Goal: Information Seeking & Learning: Learn about a topic

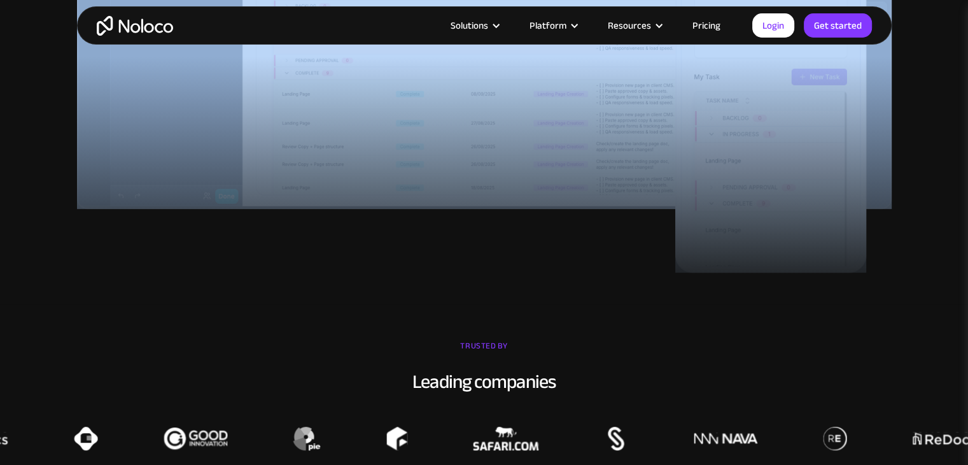
scroll to position [700, 0]
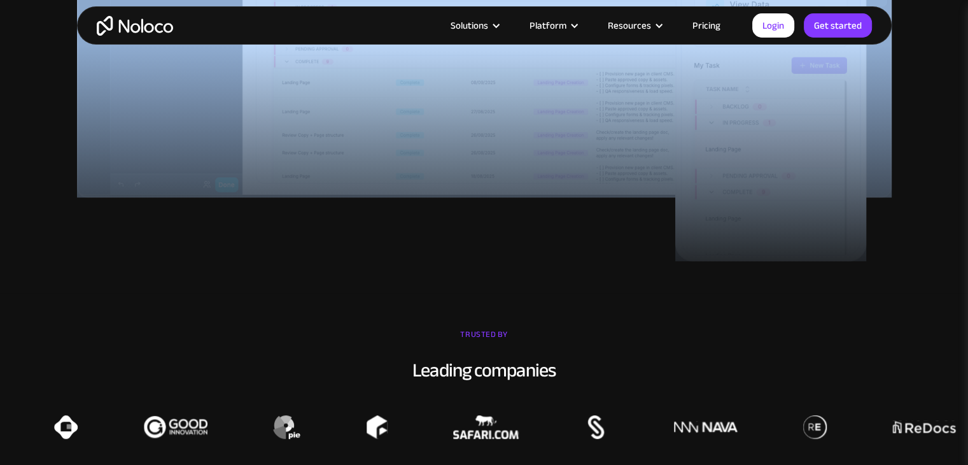
drag, startPoint x: 265, startPoint y: 153, endPoint x: 597, endPoint y: 288, distance: 358.4
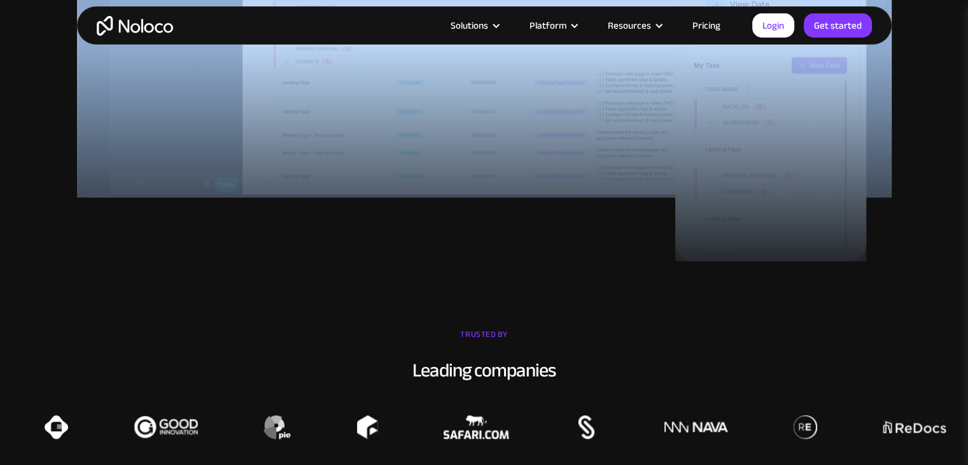
click at [599, 287] on div at bounding box center [484, 169] width 968 height 248
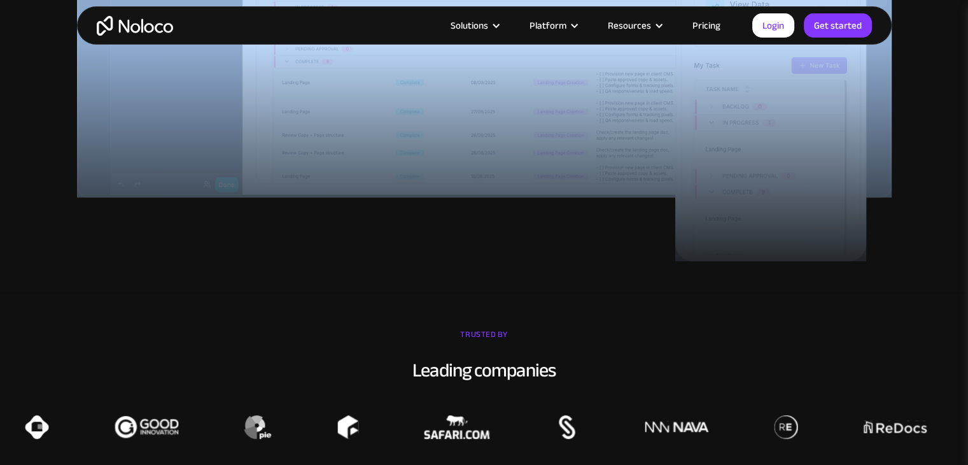
click at [601, 285] on div at bounding box center [484, 169] width 968 height 248
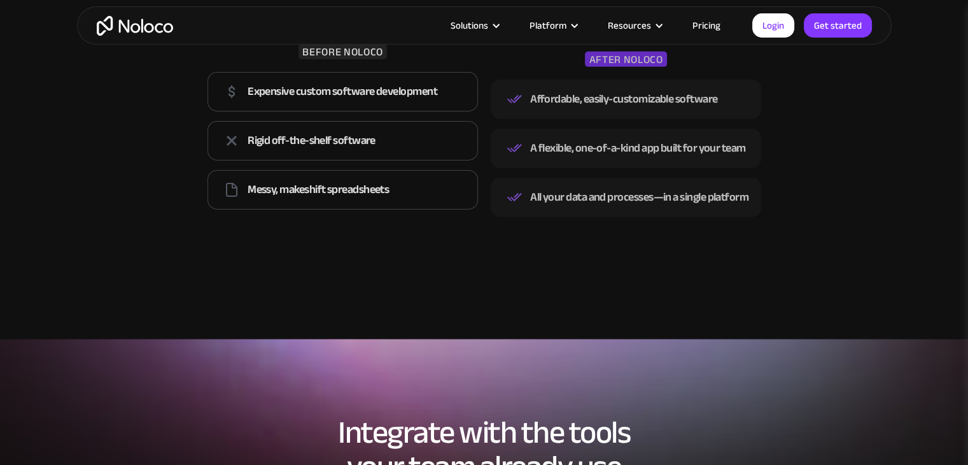
scroll to position [2037, 0]
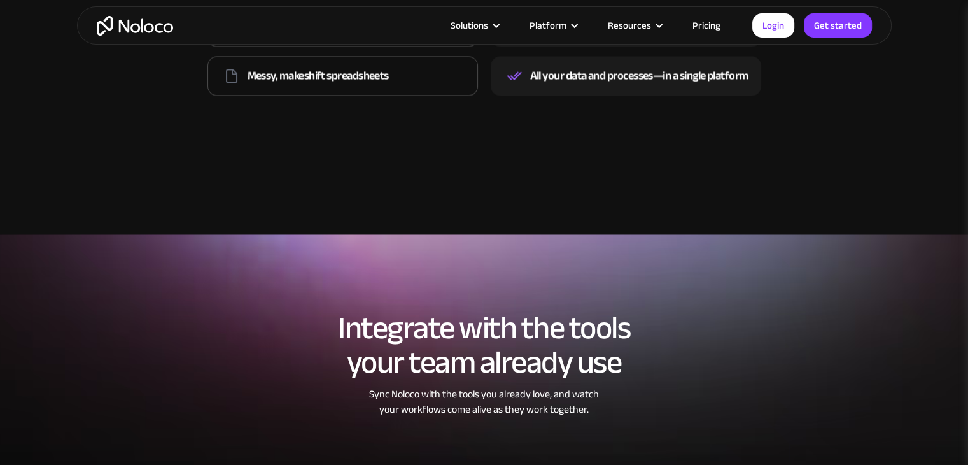
click at [698, 24] on link "Pricing" at bounding box center [707, 25] width 60 height 17
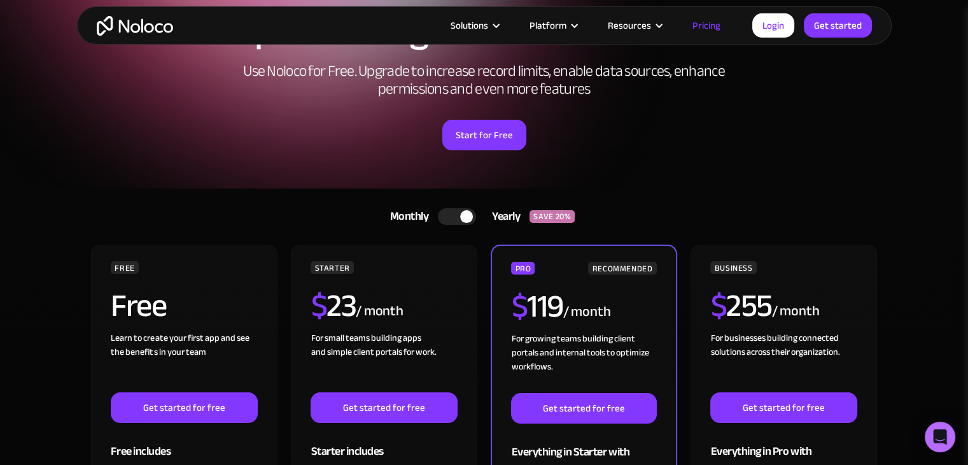
scroll to position [191, 0]
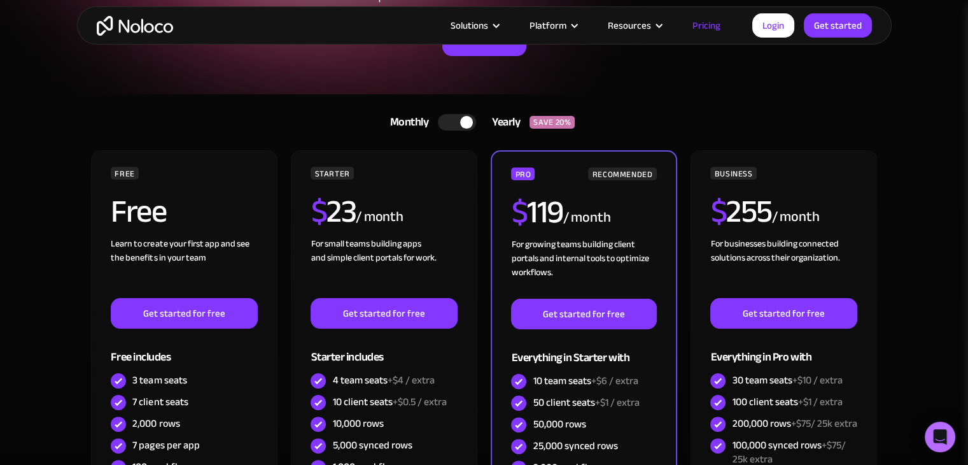
click at [465, 115] on div at bounding box center [457, 122] width 38 height 17
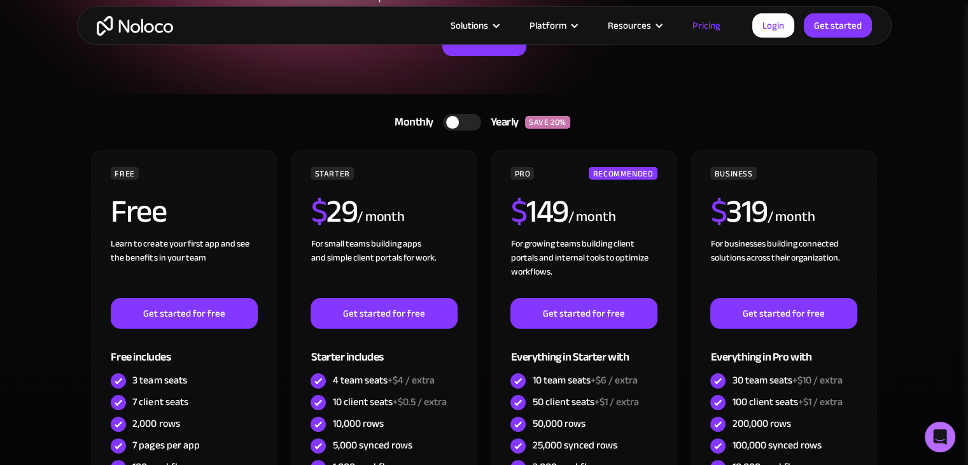
click at [458, 122] on div at bounding box center [452, 122] width 13 height 13
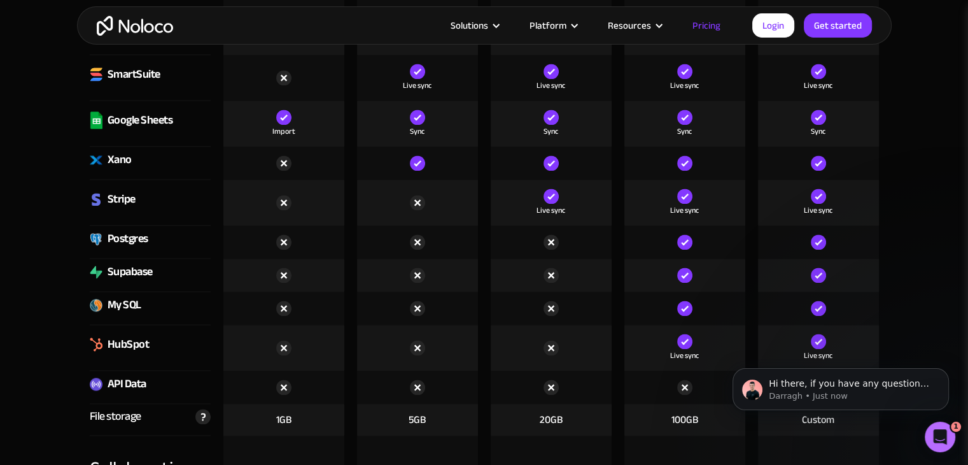
scroll to position [1846, 0]
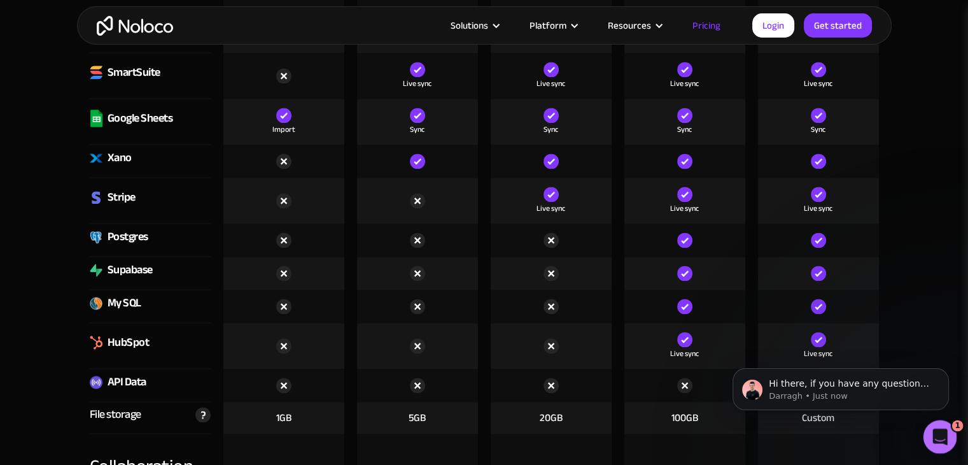
click at [937, 425] on icon "Open Intercom Messenger" at bounding box center [938, 435] width 21 height 21
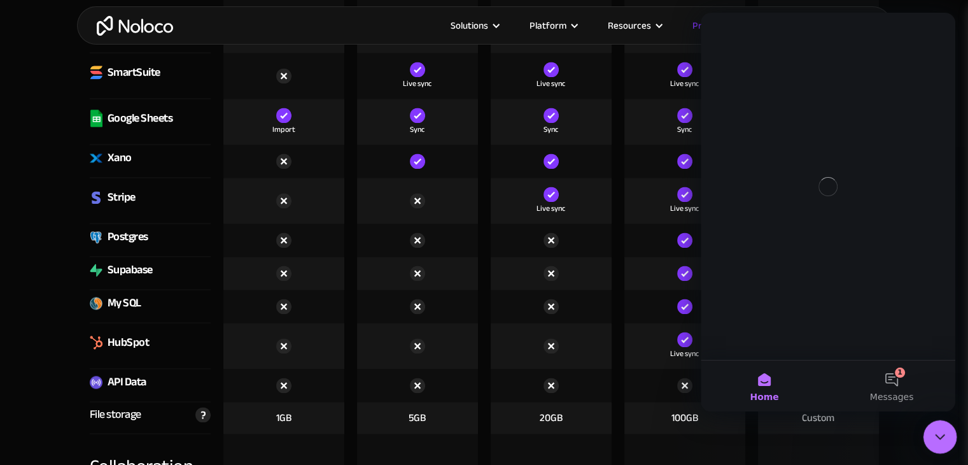
scroll to position [0, 0]
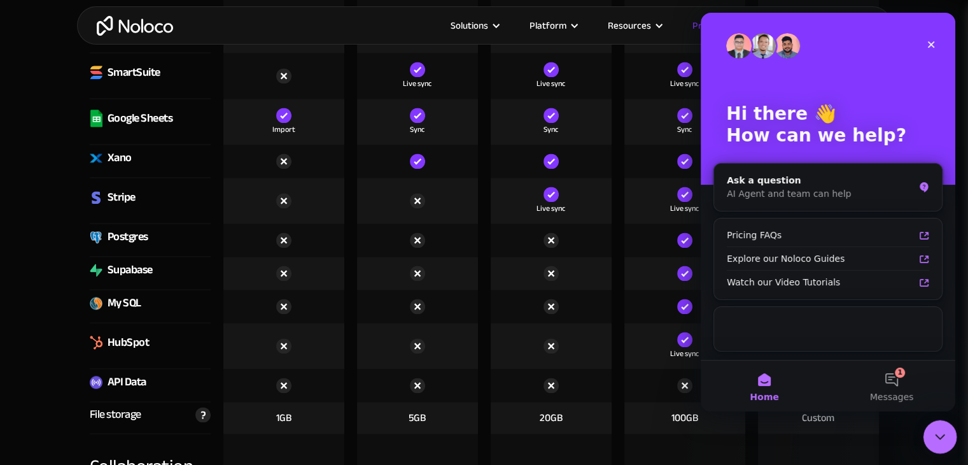
click at [937, 432] on icon "Close Intercom Messenger" at bounding box center [938, 434] width 15 height 15
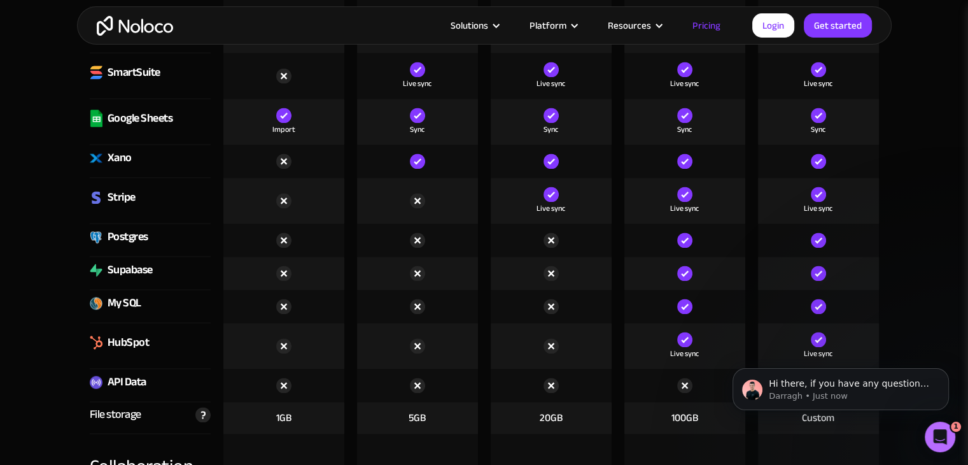
click at [115, 239] on div "Postgres" at bounding box center [128, 236] width 41 height 19
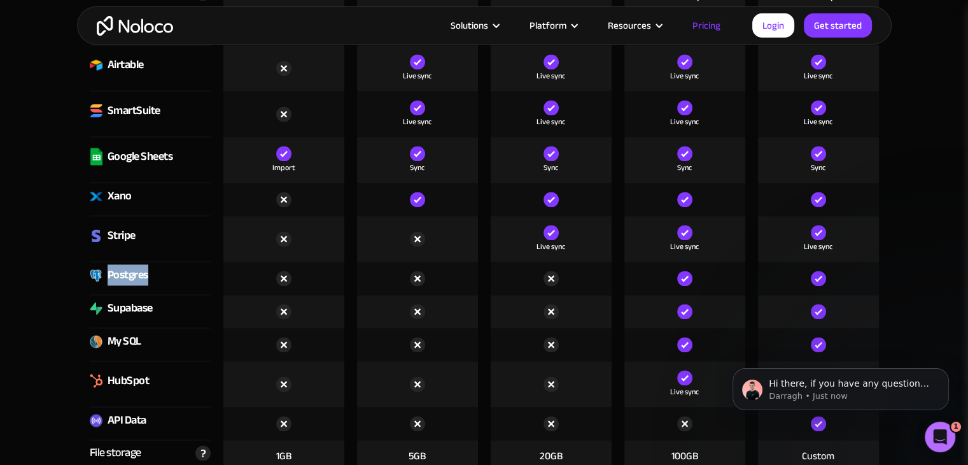
scroll to position [1719, 0]
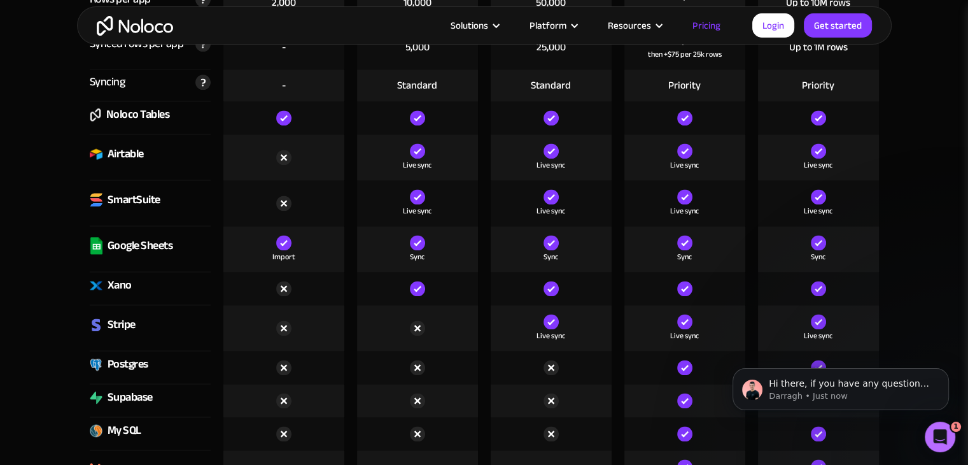
click at [285, 250] on div "Import" at bounding box center [284, 256] width 23 height 13
click at [284, 239] on img at bounding box center [283, 242] width 15 height 15
click at [287, 252] on div "Import" at bounding box center [284, 256] width 23 height 13
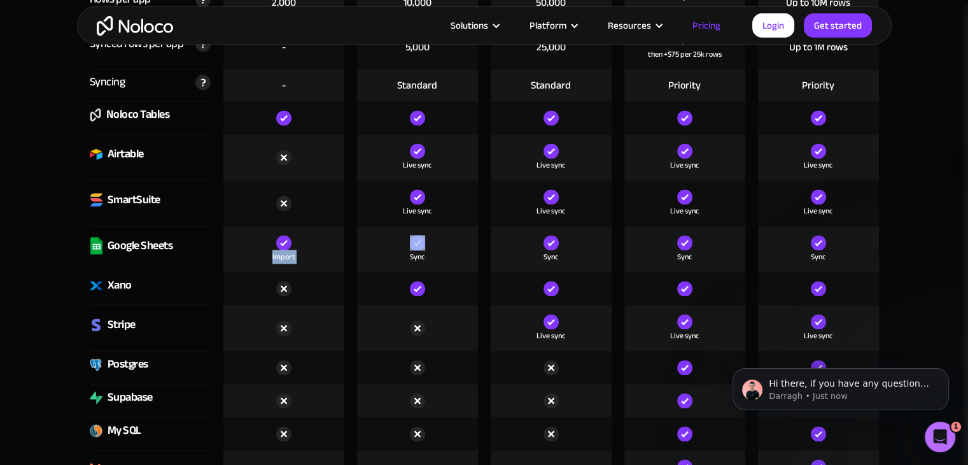
click at [287, 252] on div "Import" at bounding box center [284, 256] width 23 height 13
click at [313, 269] on div "Import" at bounding box center [283, 249] width 121 height 46
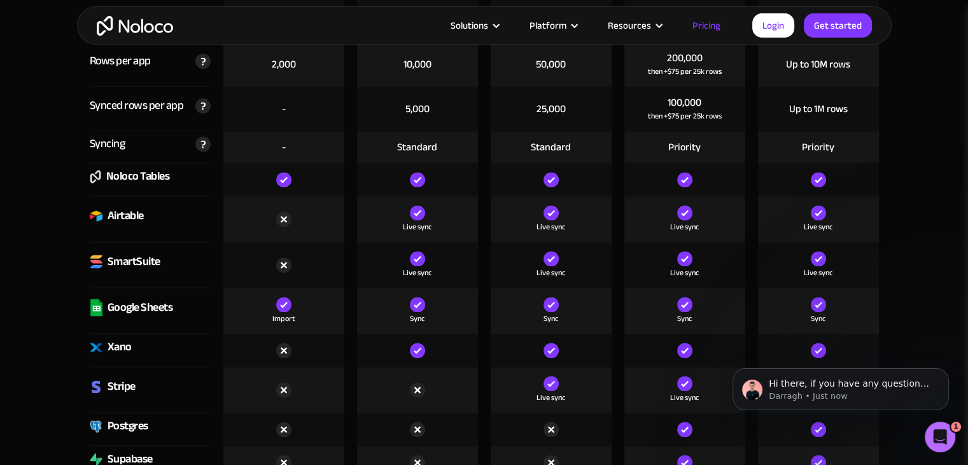
scroll to position [1655, 0]
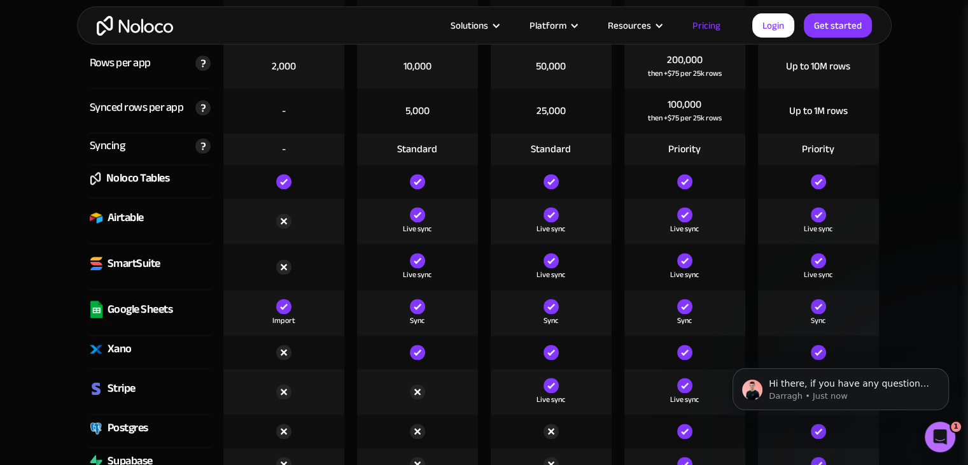
click at [351, 279] on div "Live sync" at bounding box center [418, 267] width 134 height 46
click at [420, 317] on div "Sync" at bounding box center [417, 320] width 15 height 13
click at [346, 309] on div "Import" at bounding box center [284, 313] width 134 height 46
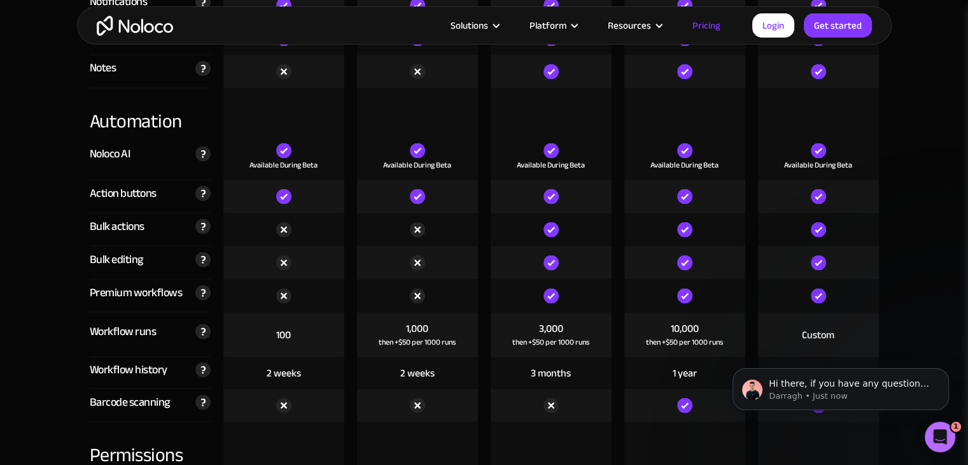
scroll to position [2419, 0]
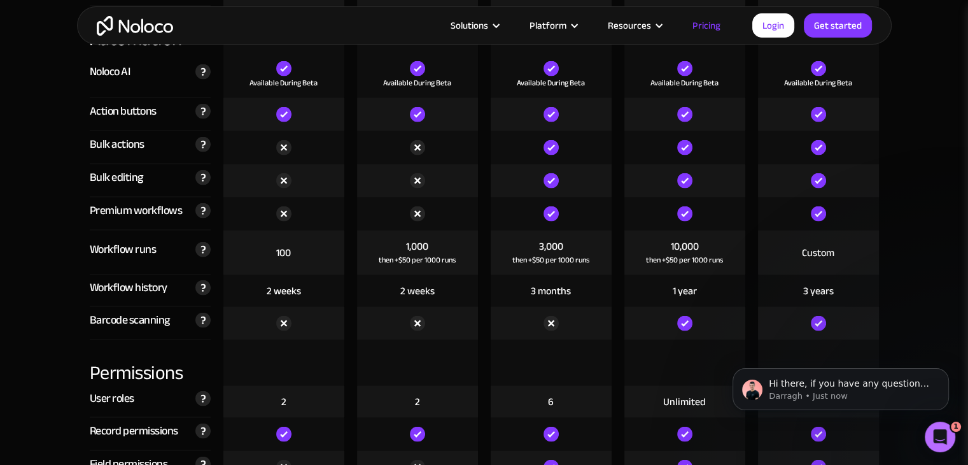
click at [457, 260] on div "1,000 then +$50 per 1000 runs" at bounding box center [417, 252] width 121 height 45
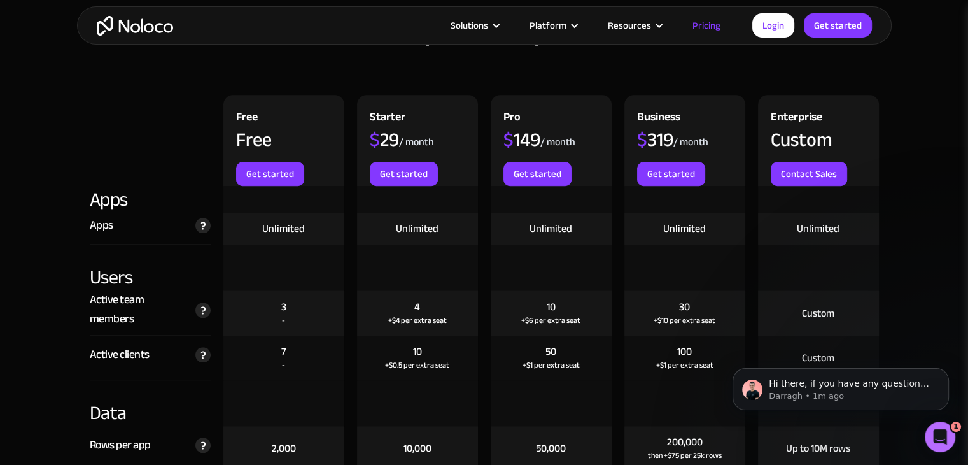
scroll to position [1273, 0]
click at [535, 230] on div "Unlimited" at bounding box center [551, 229] width 43 height 14
click at [530, 239] on div "Unlimited" at bounding box center [551, 229] width 121 height 32
